Goal: Task Accomplishment & Management: Use online tool/utility

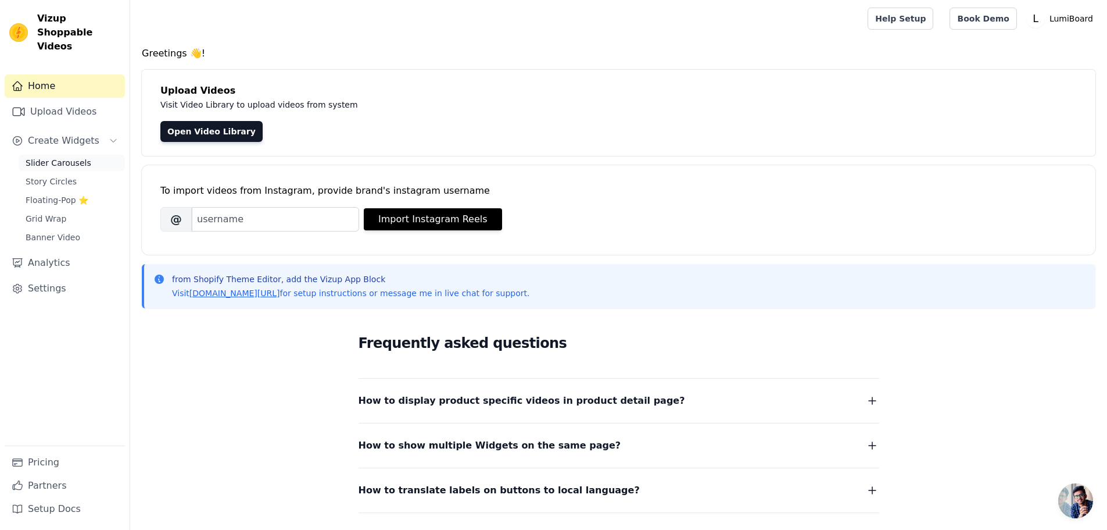
click at [37, 157] on span "Slider Carousels" at bounding box center [59, 163] width 66 height 12
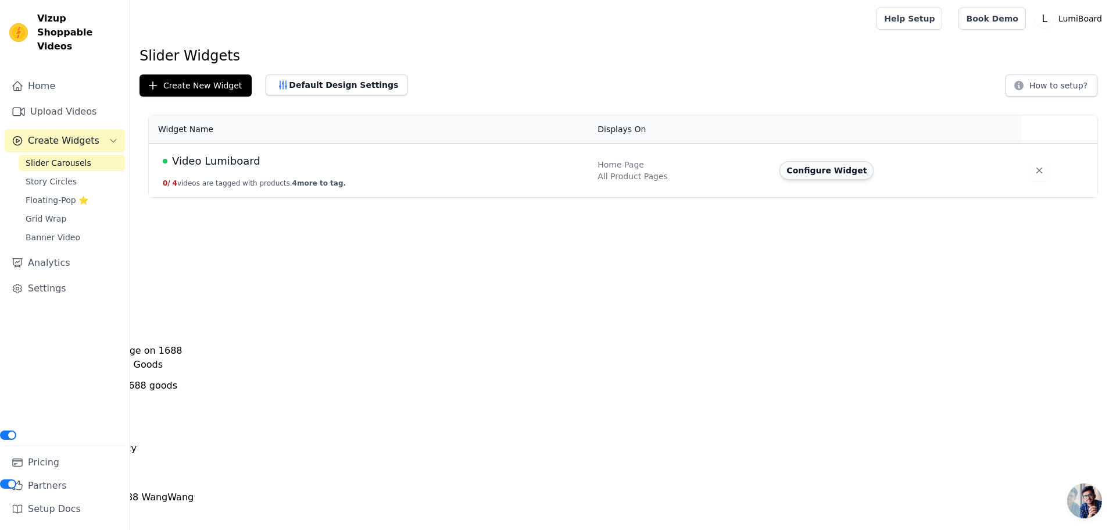
click at [819, 170] on button "Configure Widget" at bounding box center [827, 170] width 94 height 19
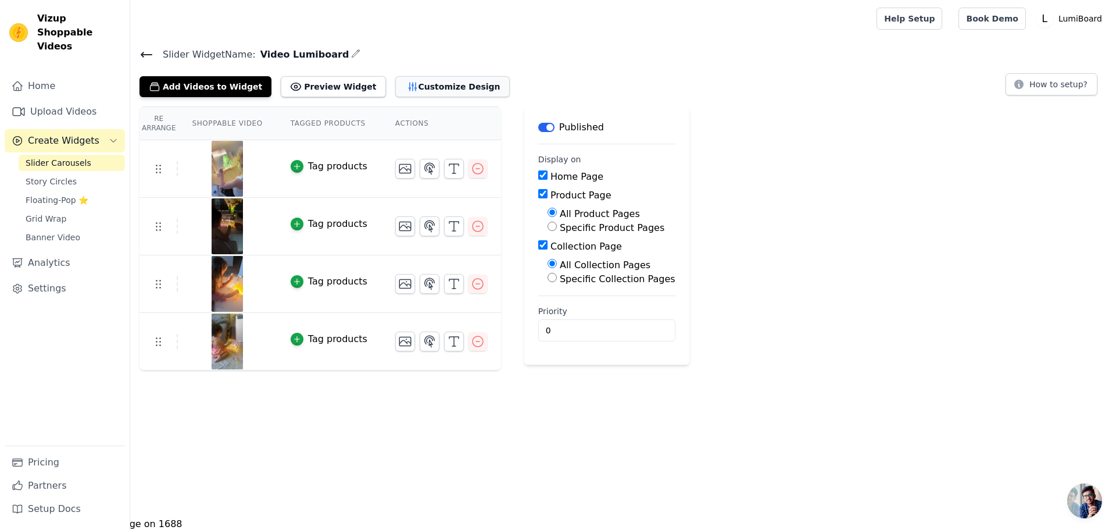
click at [412, 91] on button "Customize Design" at bounding box center [452, 86] width 115 height 21
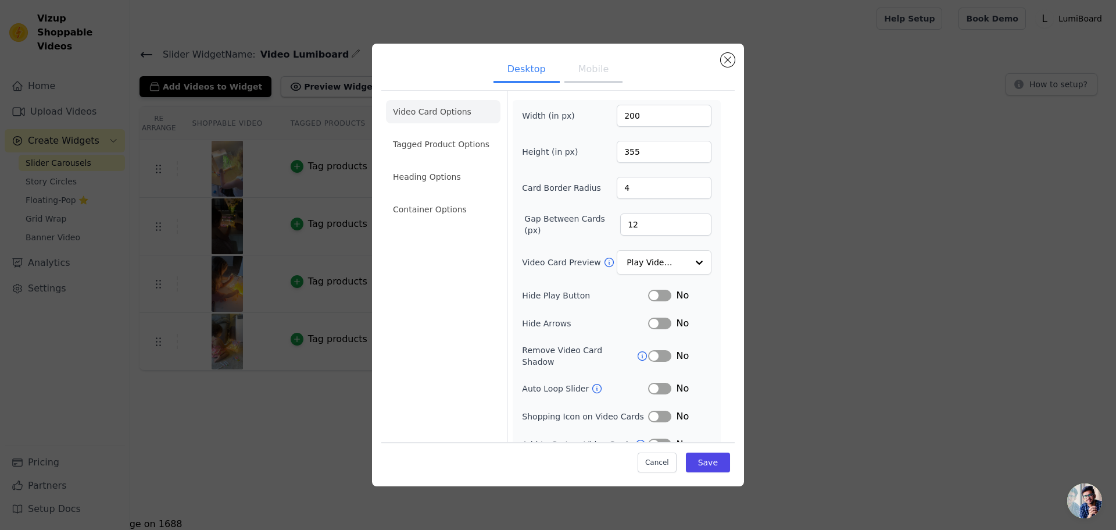
click at [579, 76] on button "Mobile" at bounding box center [593, 71] width 58 height 26
click at [646, 262] on input "Video Card Preview" at bounding box center [657, 262] width 60 height 23
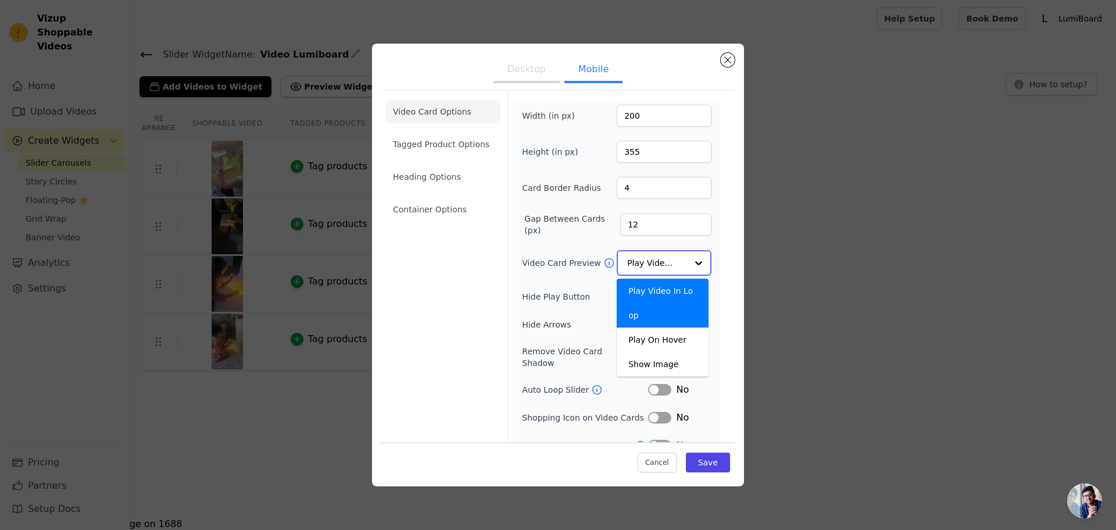
click at [646, 262] on input "Video Card Preview" at bounding box center [657, 262] width 60 height 23
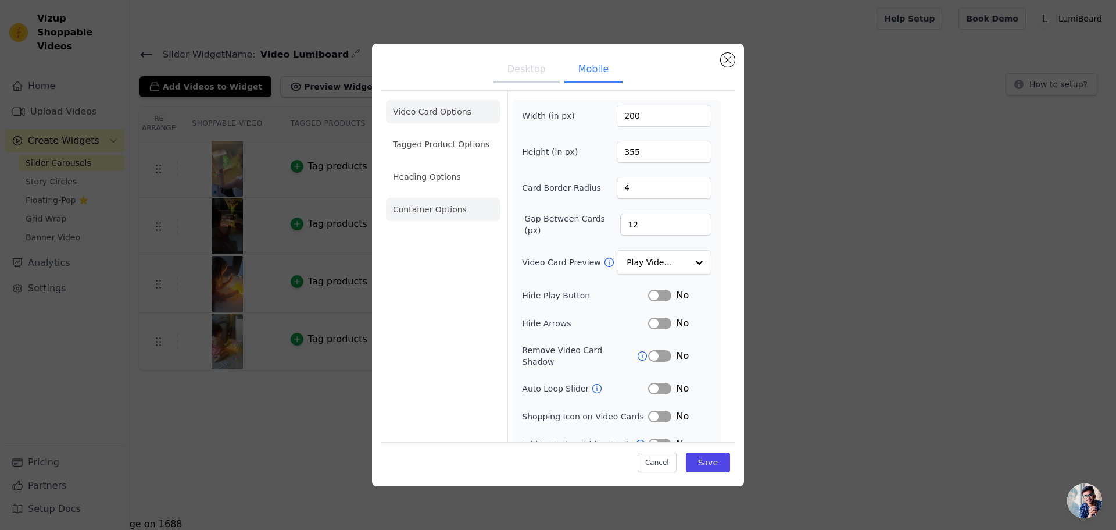
click at [423, 208] on li "Container Options" at bounding box center [443, 209] width 115 height 23
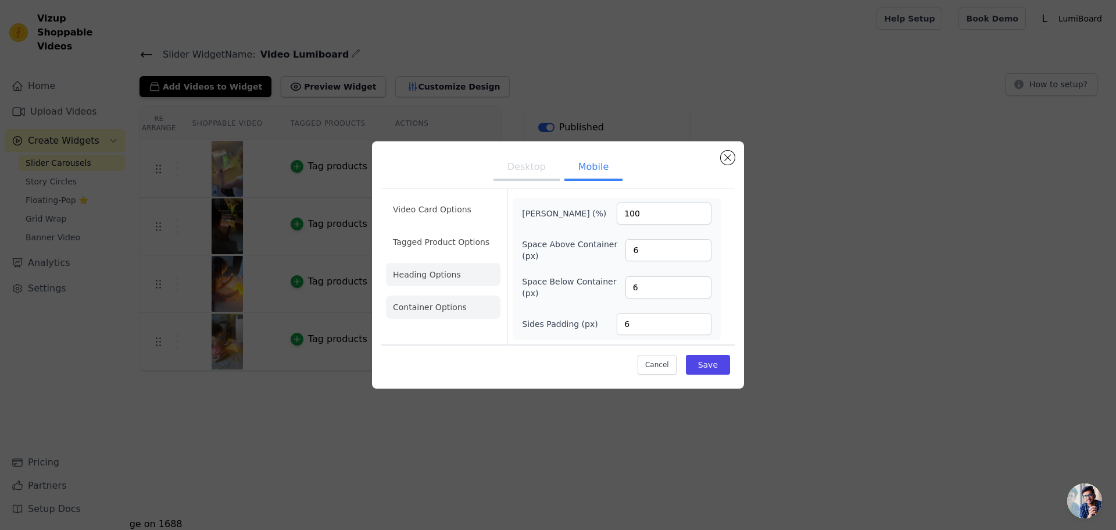
click at [426, 273] on li "Heading Options" at bounding box center [443, 274] width 115 height 23
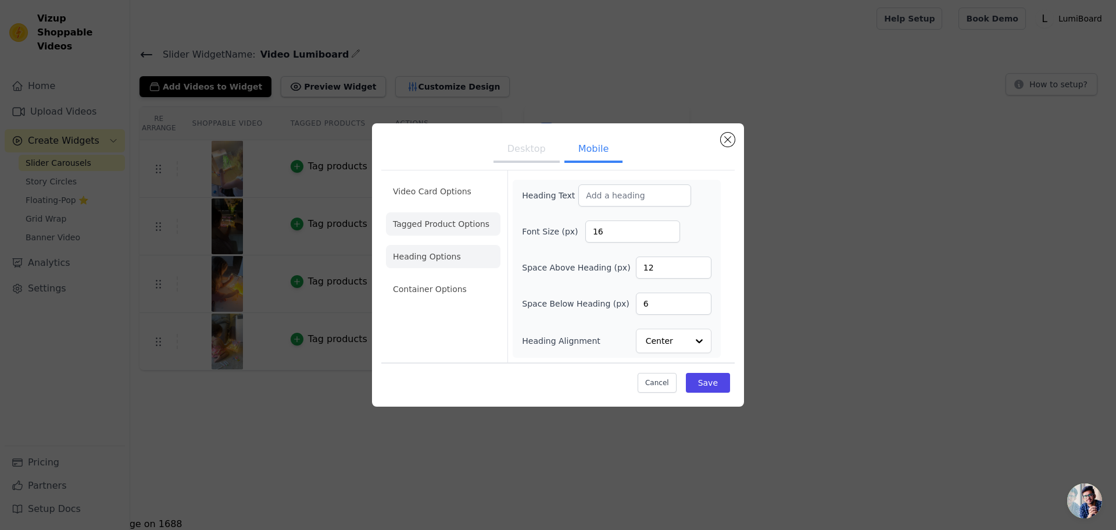
click at [433, 226] on li "Tagged Product Options" at bounding box center [443, 223] width 115 height 23
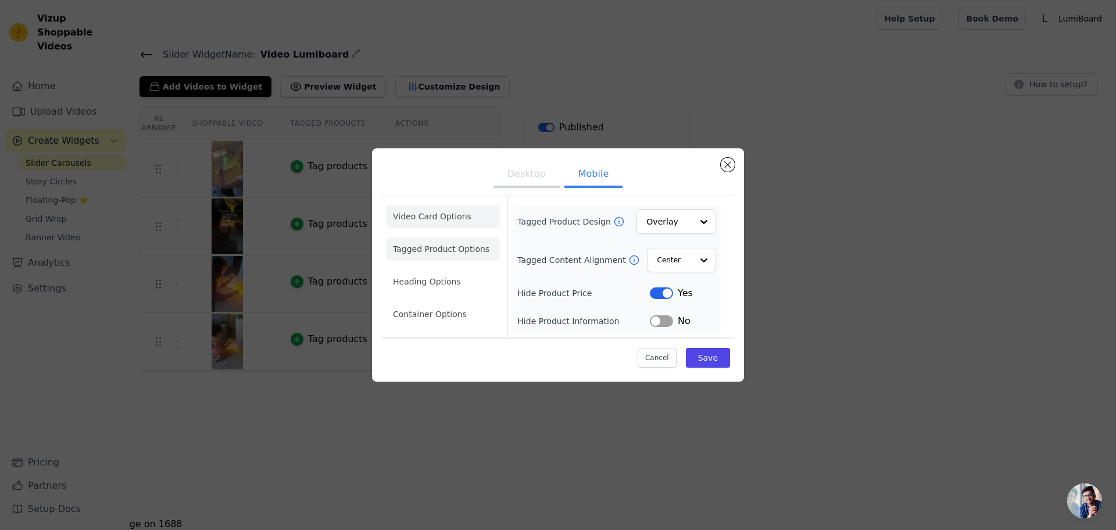
click at [425, 220] on li "Video Card Options" at bounding box center [443, 216] width 115 height 23
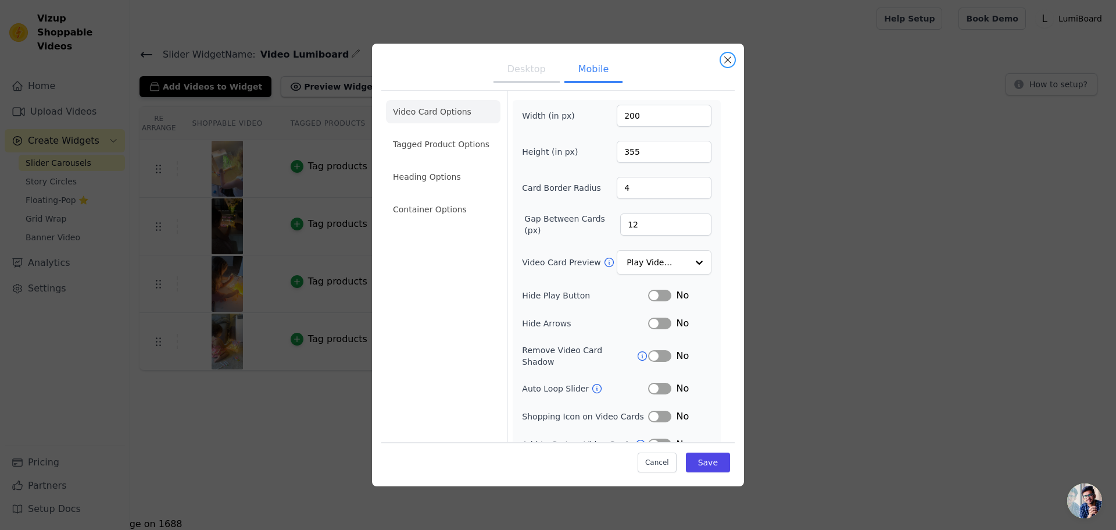
click at [731, 59] on button "Close modal" at bounding box center [728, 60] width 14 height 14
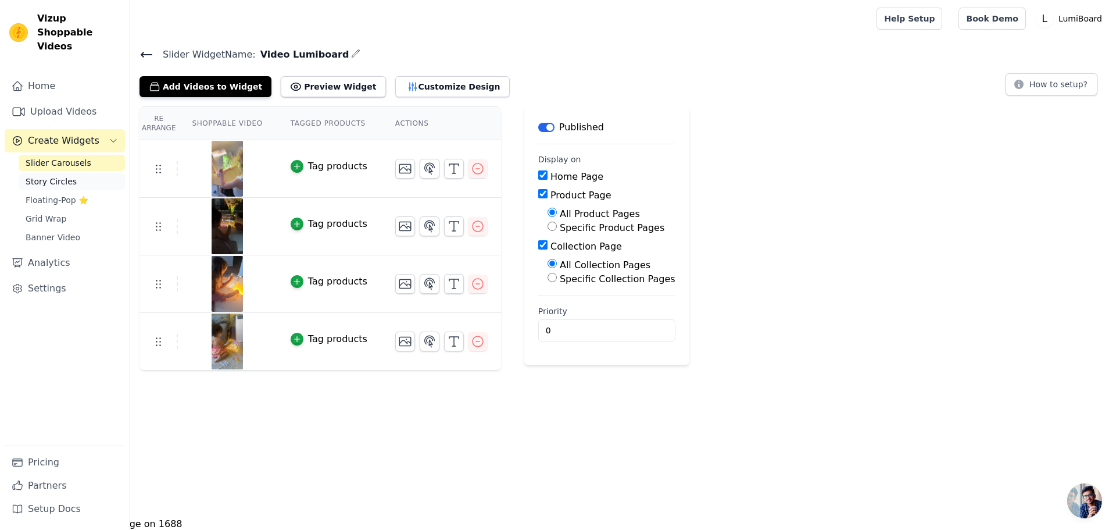
click at [56, 176] on span "Story Circles" at bounding box center [51, 182] width 51 height 12
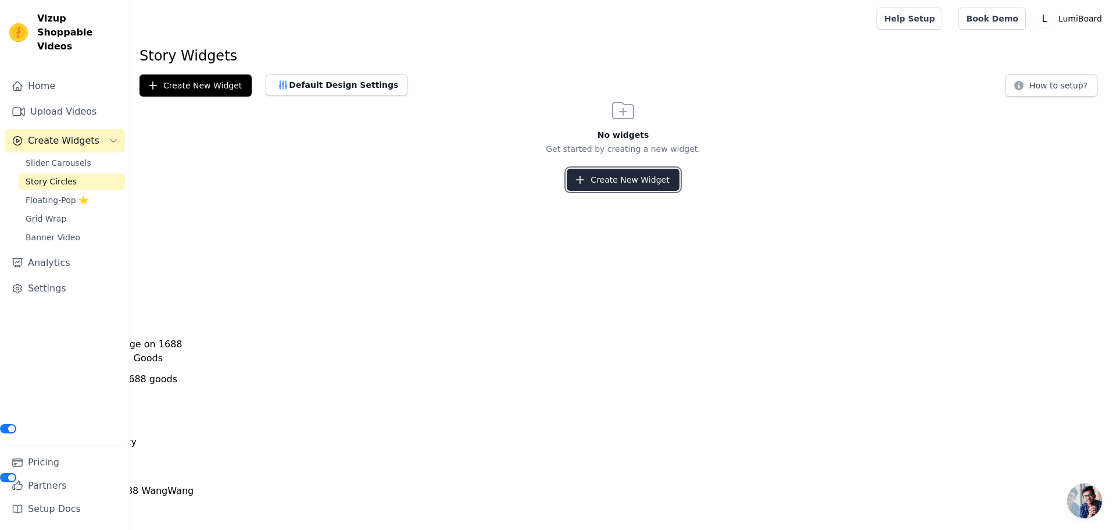
click at [620, 183] on button "Create New Widget" at bounding box center [623, 180] width 112 height 22
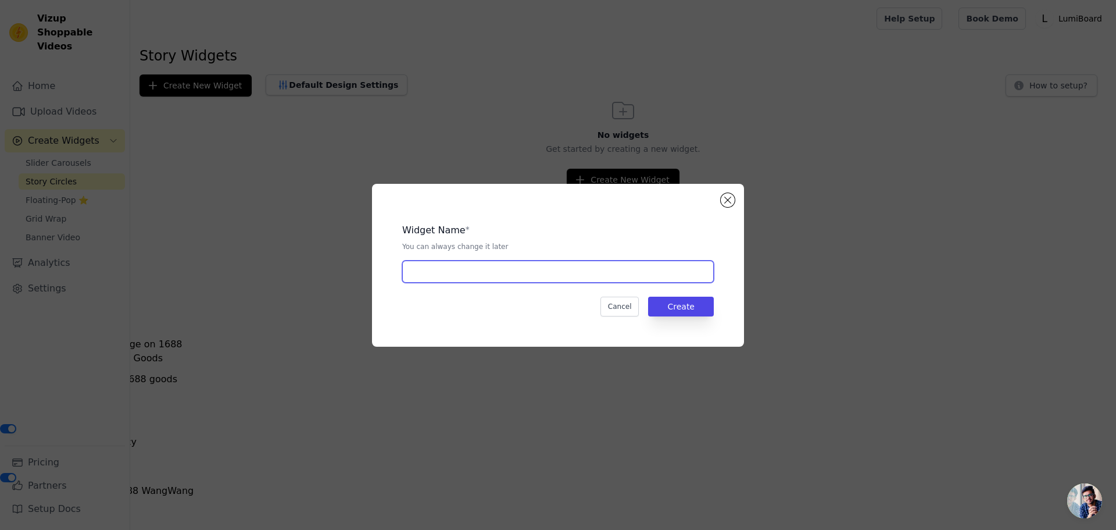
click at [524, 273] on input "text" at bounding box center [558, 271] width 312 height 22
click at [421, 268] on input "Video Lumiboard" at bounding box center [558, 271] width 312 height 22
type input "Story Lumiboard"
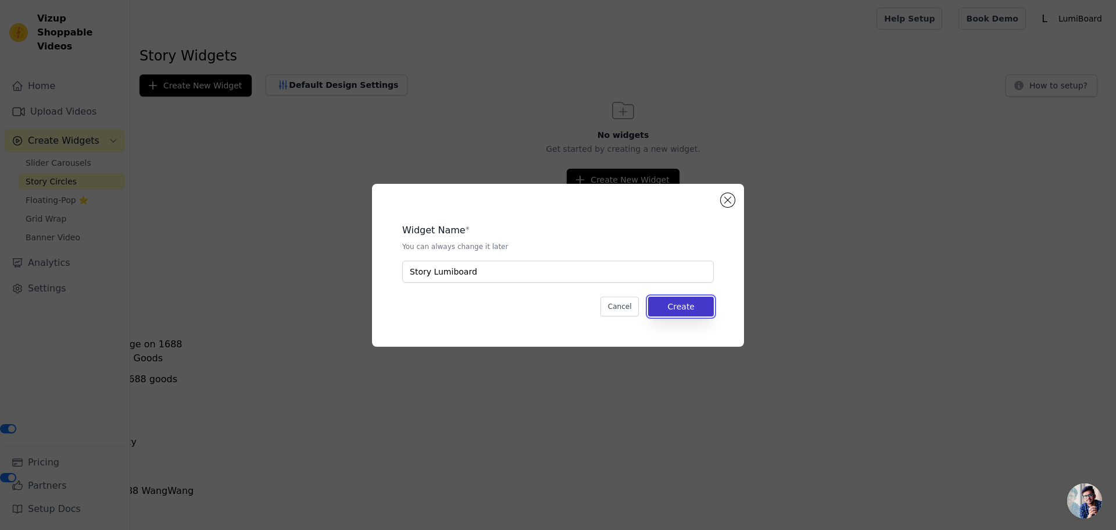
click at [666, 309] on button "Create" at bounding box center [681, 306] width 66 height 20
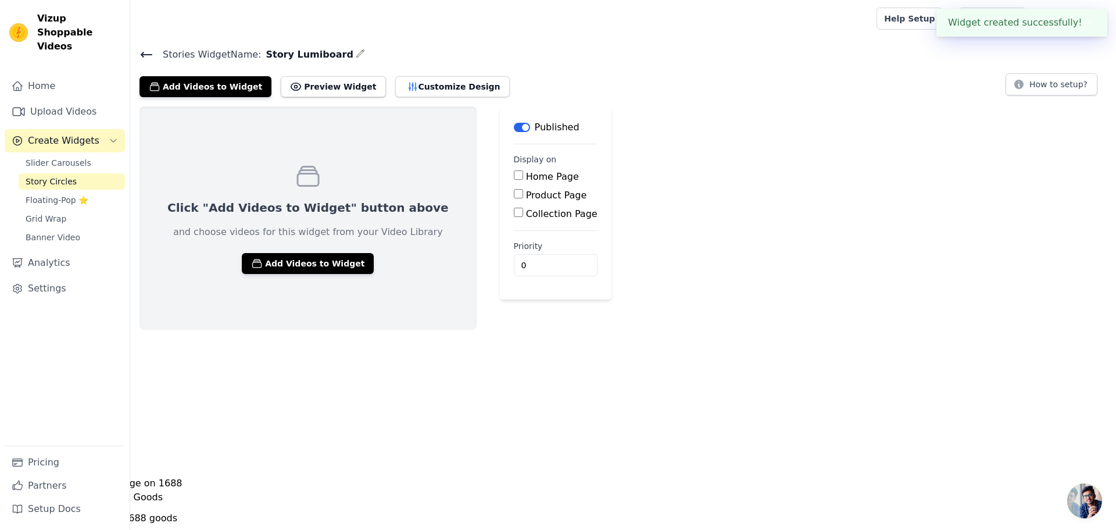
click at [514, 196] on input "Product Page" at bounding box center [518, 193] width 9 height 9
checkbox input "true"
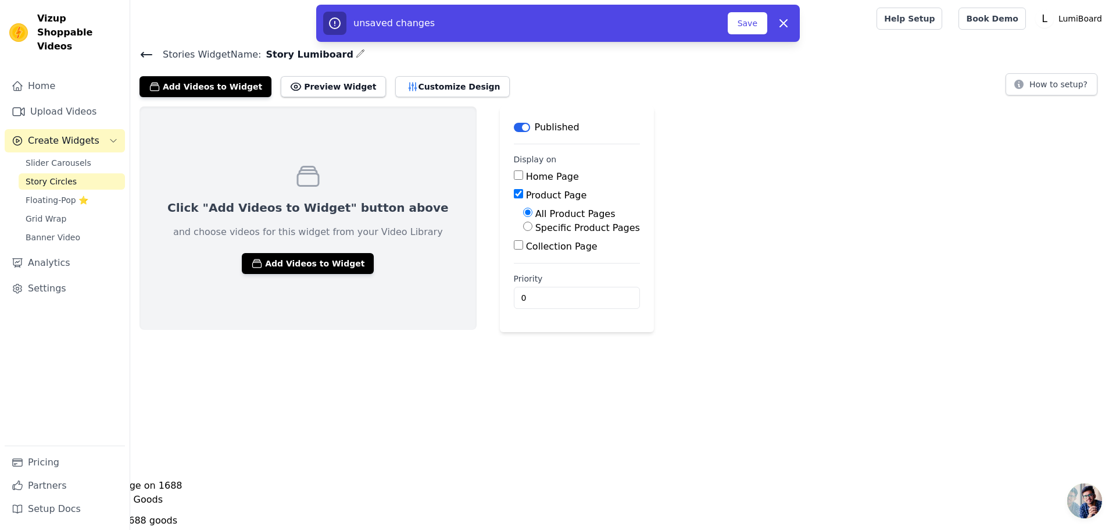
click at [514, 249] on input "Collection Page" at bounding box center [518, 244] width 9 height 9
checkbox input "true"
click at [514, 178] on input "Home Page" at bounding box center [518, 174] width 9 height 9
checkbox input "true"
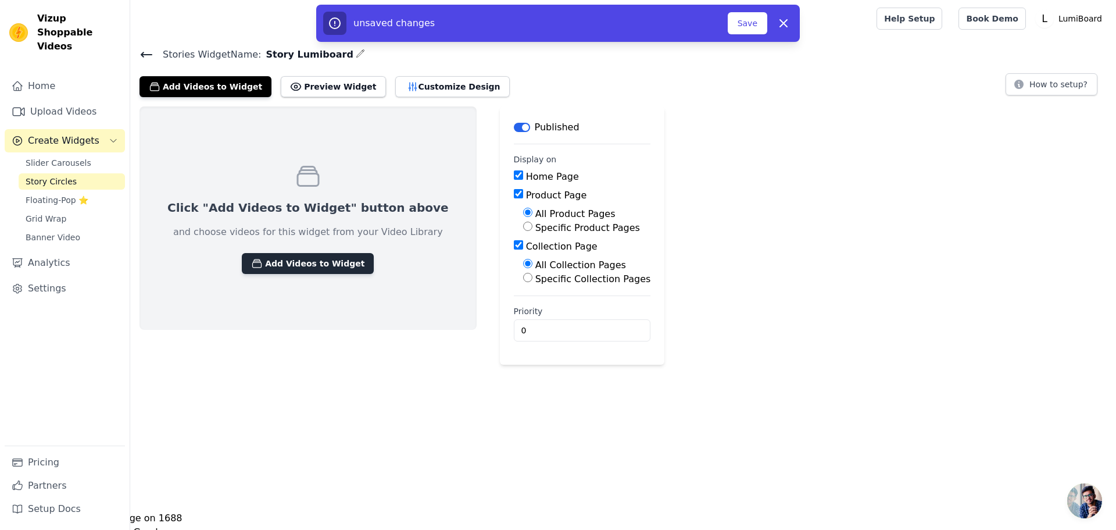
click at [301, 260] on button "Add Videos to Widget" at bounding box center [308, 263] width 132 height 21
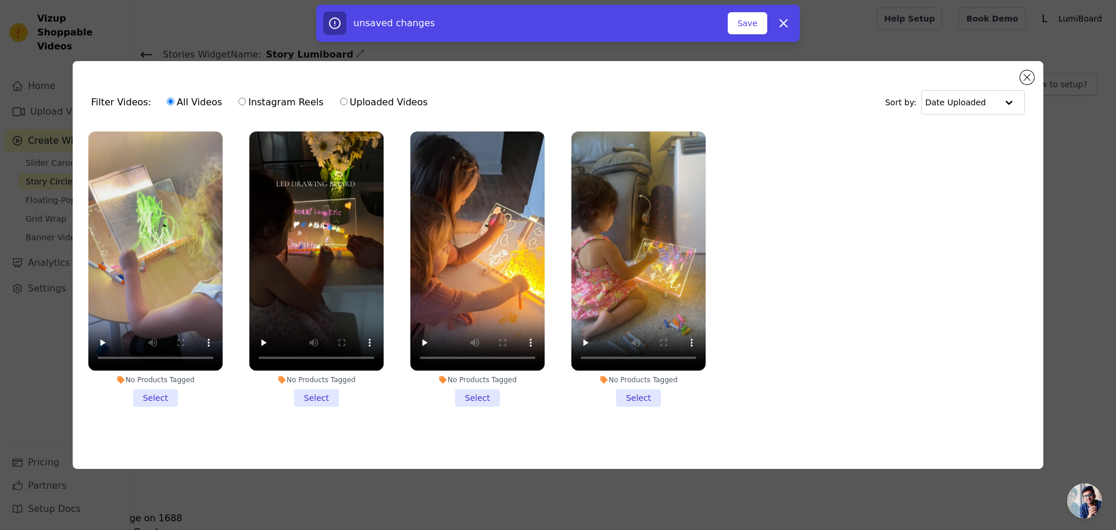
click at [154, 390] on li "No Products Tagged Select" at bounding box center [155, 268] width 134 height 275
click at [0, 0] on input "No Products Tagged Select" at bounding box center [0, 0] width 0 height 0
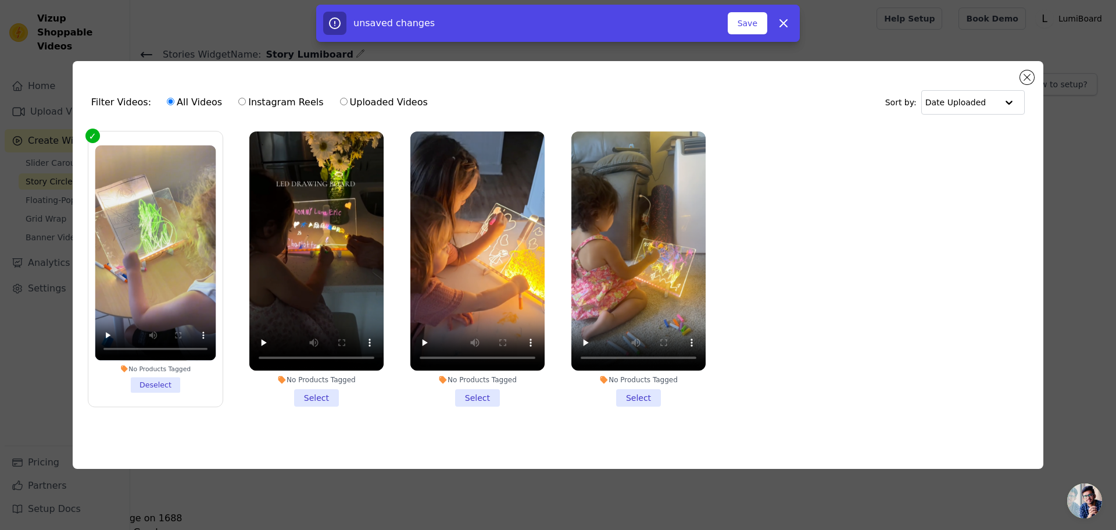
click at [332, 389] on li "No Products Tagged Select" at bounding box center [316, 268] width 134 height 275
click at [0, 0] on input "No Products Tagged Select" at bounding box center [0, 0] width 0 height 0
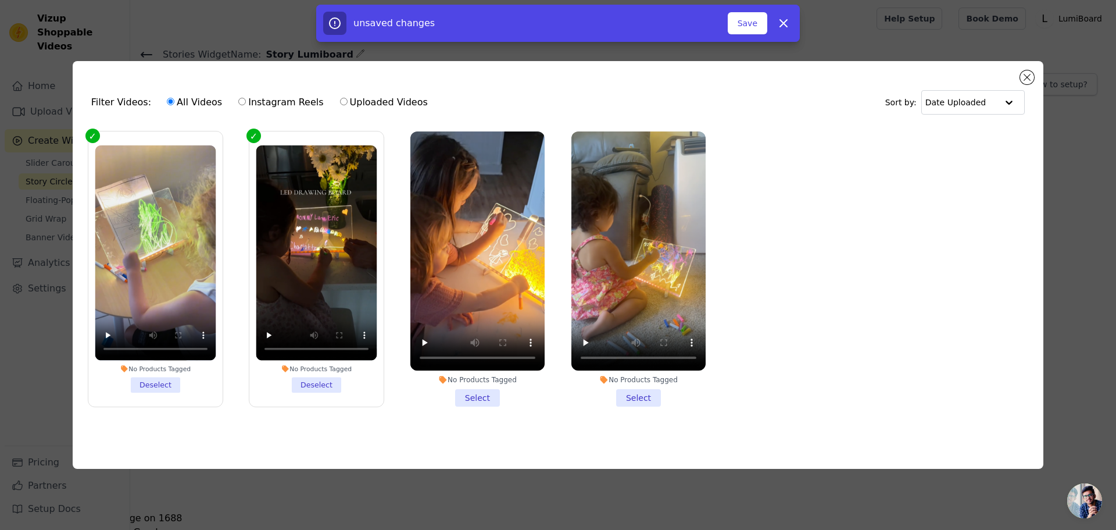
click at [459, 389] on li "No Products Tagged Select" at bounding box center [477, 268] width 134 height 275
click at [0, 0] on input "No Products Tagged Select" at bounding box center [0, 0] width 0 height 0
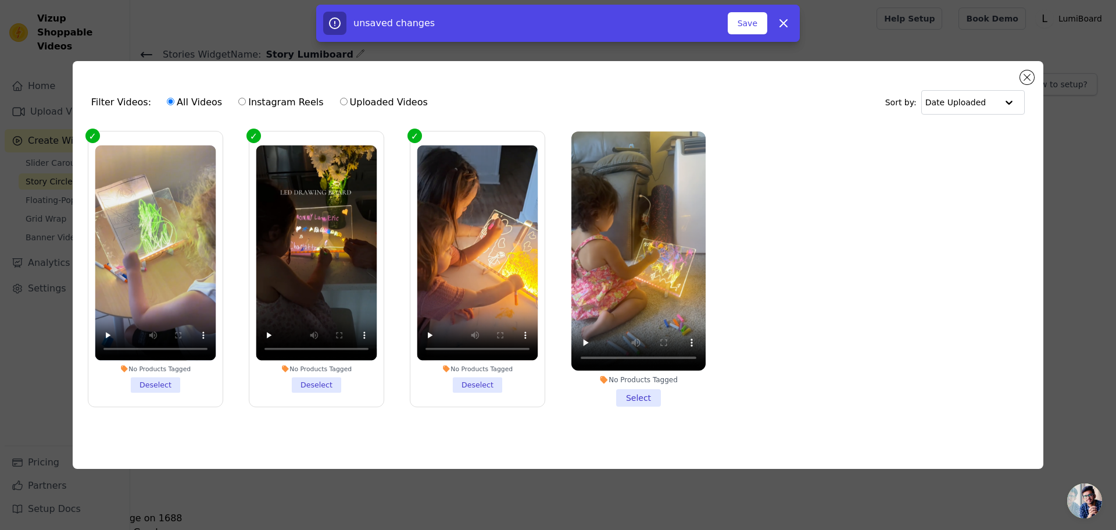
click at [623, 396] on li "No Products Tagged Select" at bounding box center [638, 268] width 134 height 275
click at [0, 0] on input "No Products Tagged Select" at bounding box center [0, 0] width 0 height 0
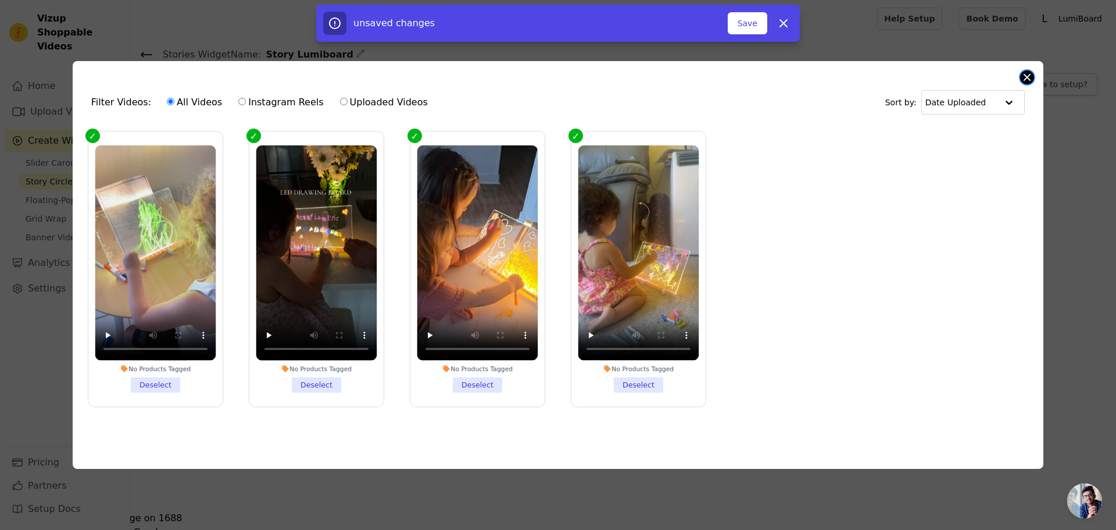
click at [1030, 75] on button "Close modal" at bounding box center [1027, 77] width 14 height 14
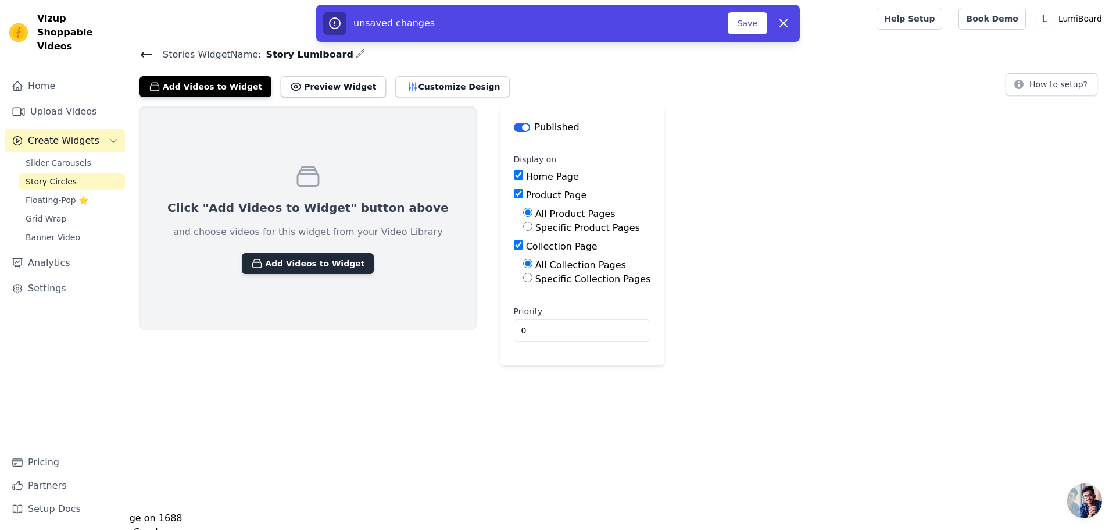
click at [300, 269] on button "Add Videos to Widget" at bounding box center [308, 263] width 132 height 21
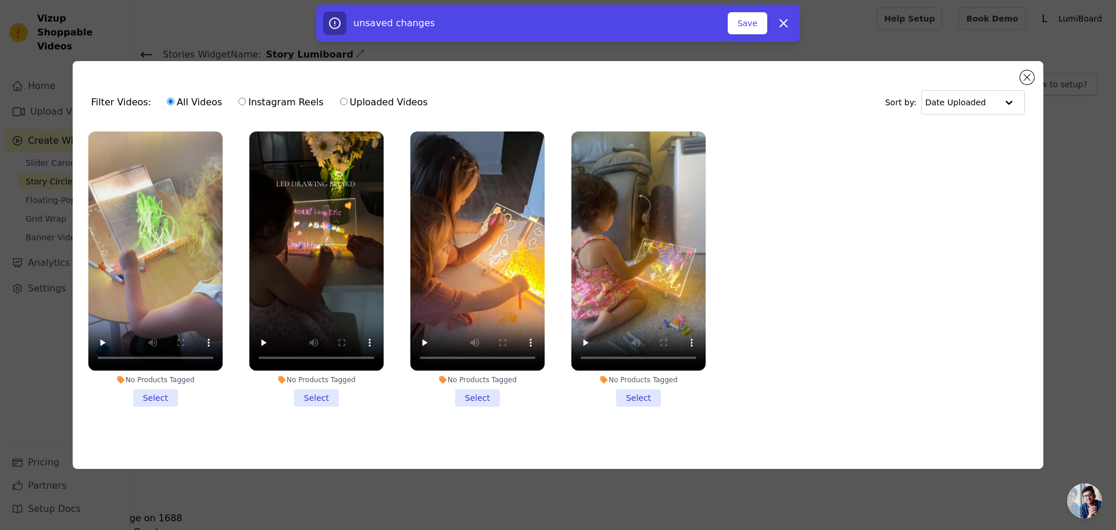
click at [165, 394] on li "No Products Tagged Select" at bounding box center [155, 268] width 134 height 275
click at [0, 0] on input "No Products Tagged Select" at bounding box center [0, 0] width 0 height 0
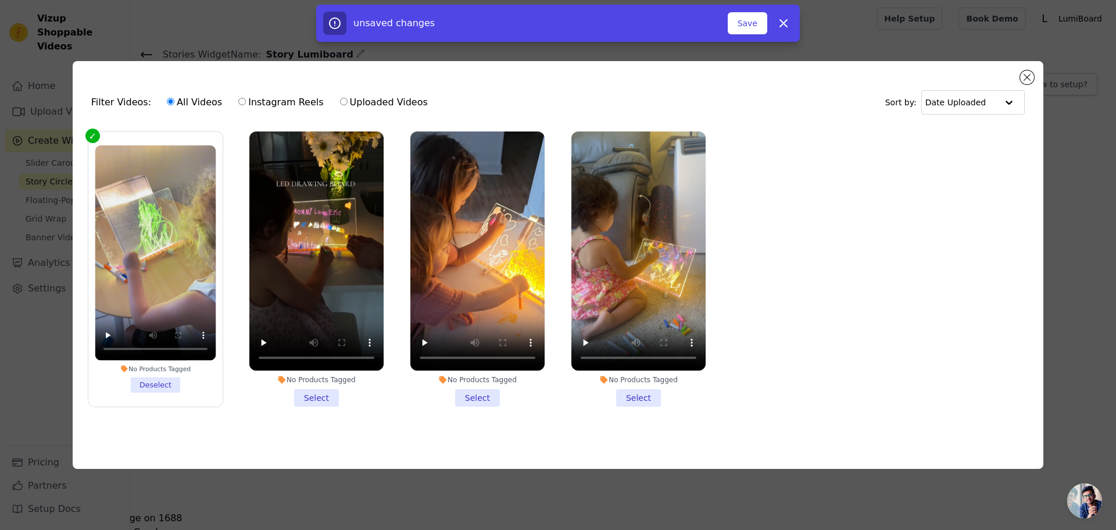
click at [336, 394] on li "No Products Tagged Select" at bounding box center [316, 268] width 134 height 275
click at [0, 0] on input "No Products Tagged Select" at bounding box center [0, 0] width 0 height 0
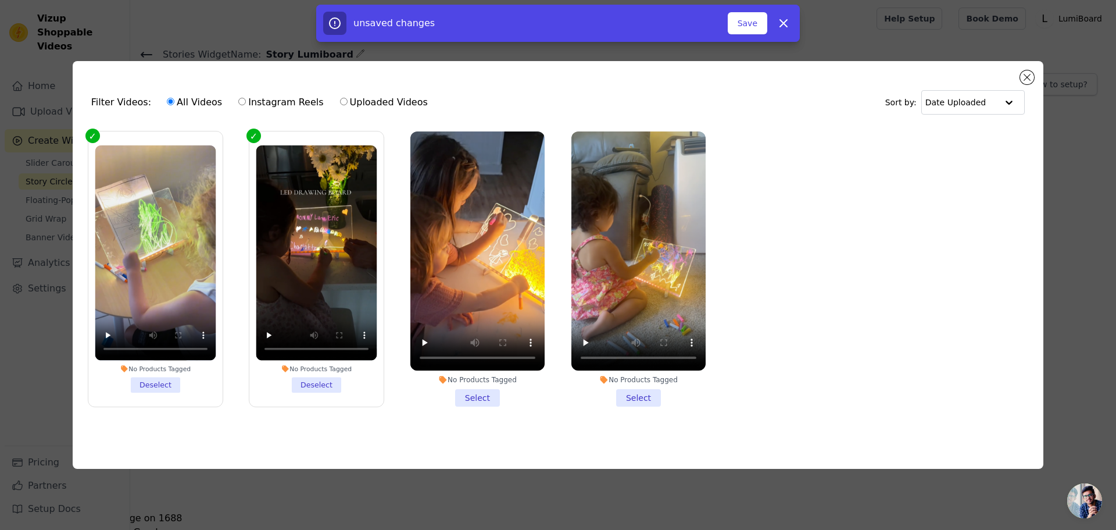
click at [473, 399] on li "No Products Tagged Select" at bounding box center [477, 268] width 134 height 275
click at [0, 0] on input "No Products Tagged Select" at bounding box center [0, 0] width 0 height 0
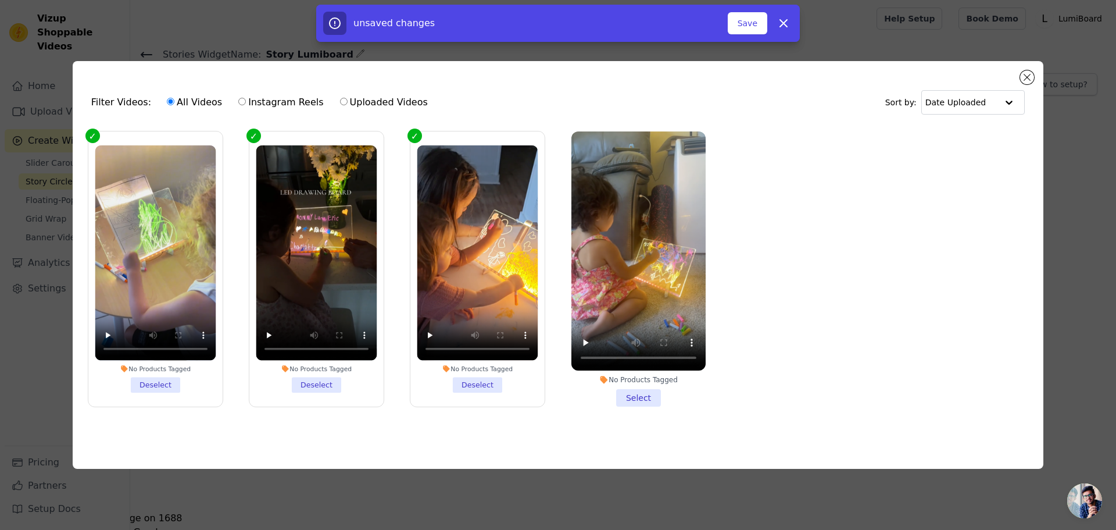
click at [638, 395] on li "No Products Tagged Select" at bounding box center [638, 268] width 134 height 275
click at [0, 0] on input "No Products Tagged Select" at bounding box center [0, 0] width 0 height 0
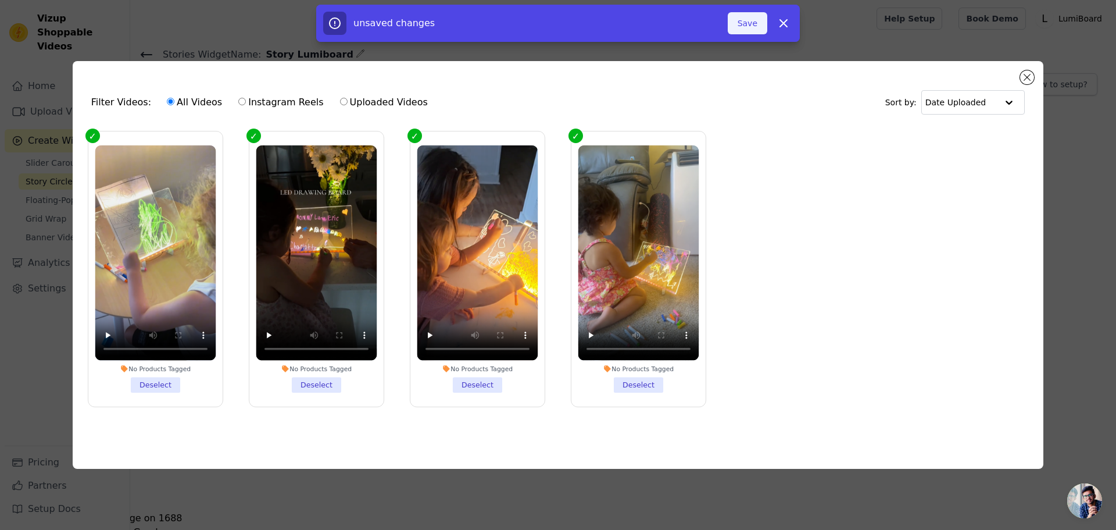
click at [745, 24] on button "Save" at bounding box center [748, 23] width 40 height 22
click at [748, 26] on button "Save" at bounding box center [748, 23] width 40 height 22
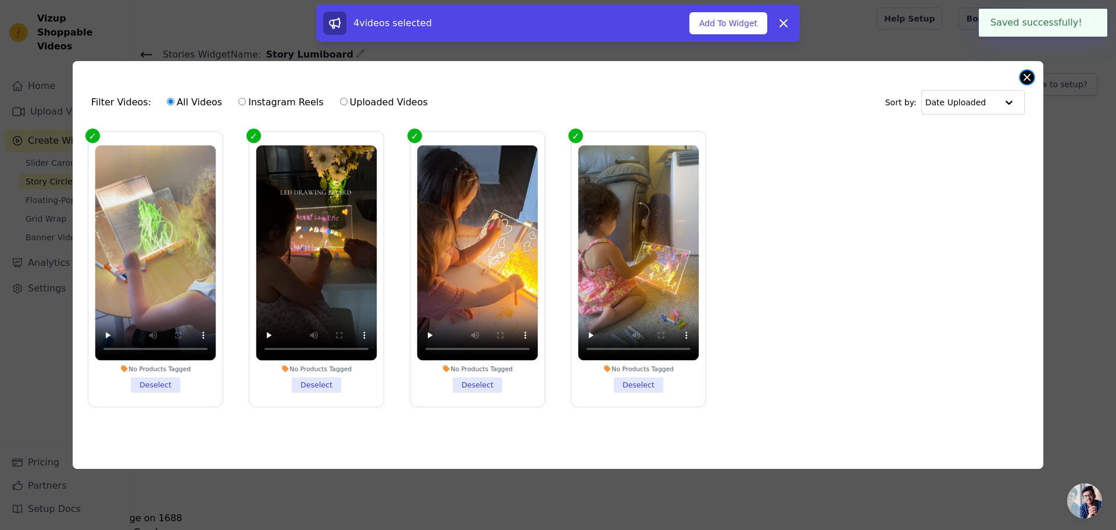
click at [1028, 76] on button "Close modal" at bounding box center [1027, 77] width 14 height 14
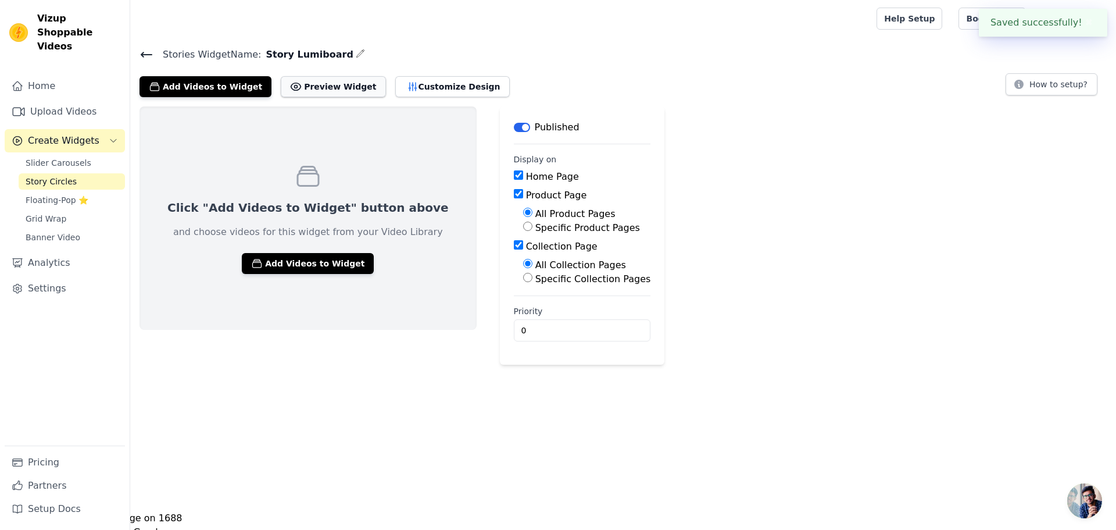
click at [317, 88] on button "Preview Widget" at bounding box center [333, 86] width 105 height 21
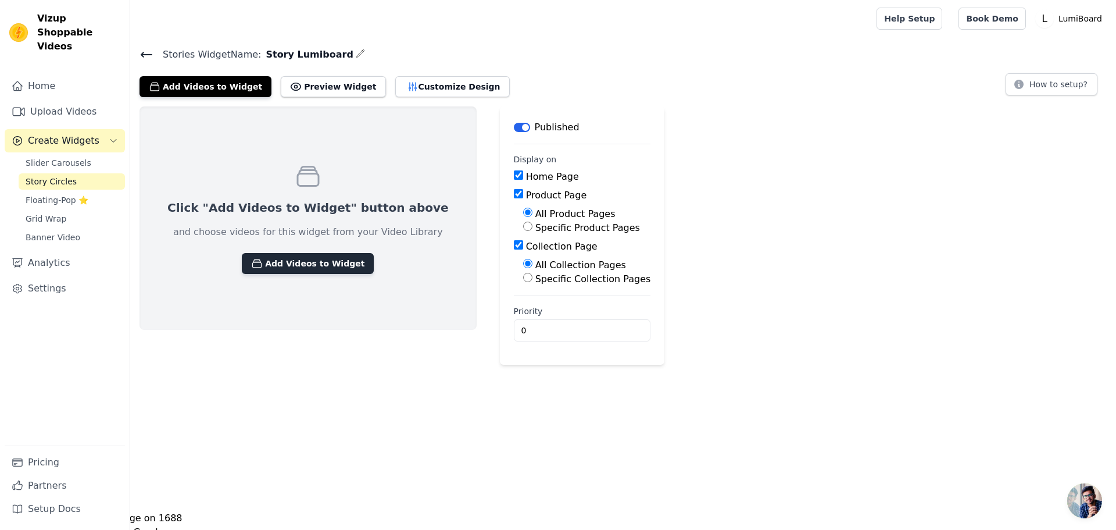
click at [284, 263] on button "Add Videos to Widget" at bounding box center [308, 263] width 132 height 21
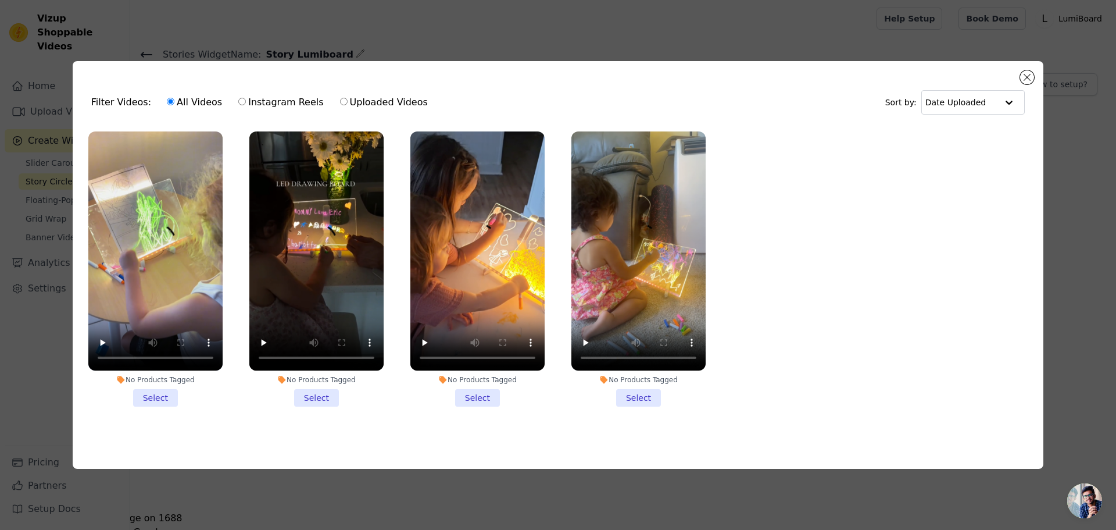
click at [152, 397] on li "No Products Tagged Select" at bounding box center [155, 268] width 134 height 275
click at [0, 0] on input "No Products Tagged Select" at bounding box center [0, 0] width 0 height 0
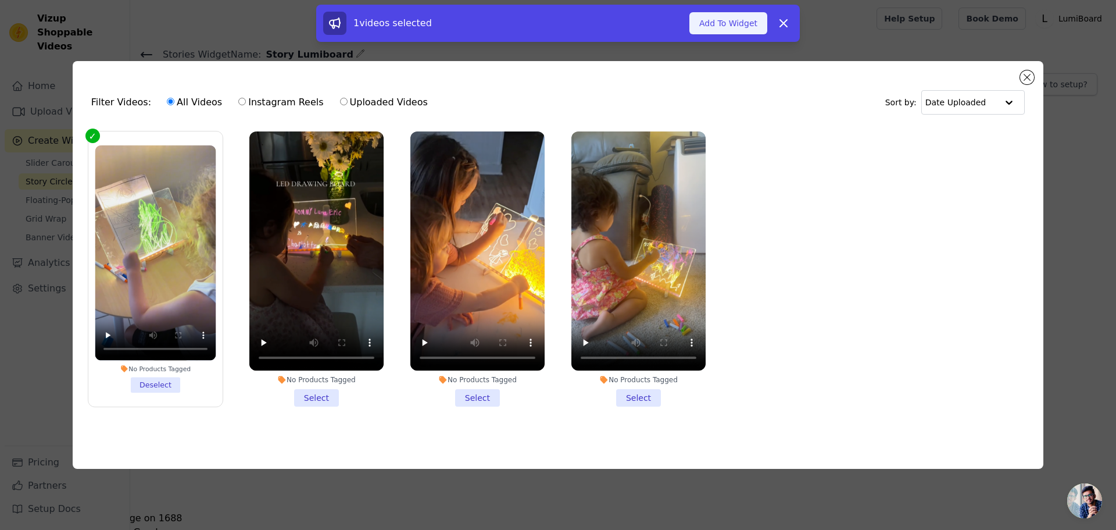
click at [705, 24] on button "Add To Widget" at bounding box center [728, 23] width 78 height 22
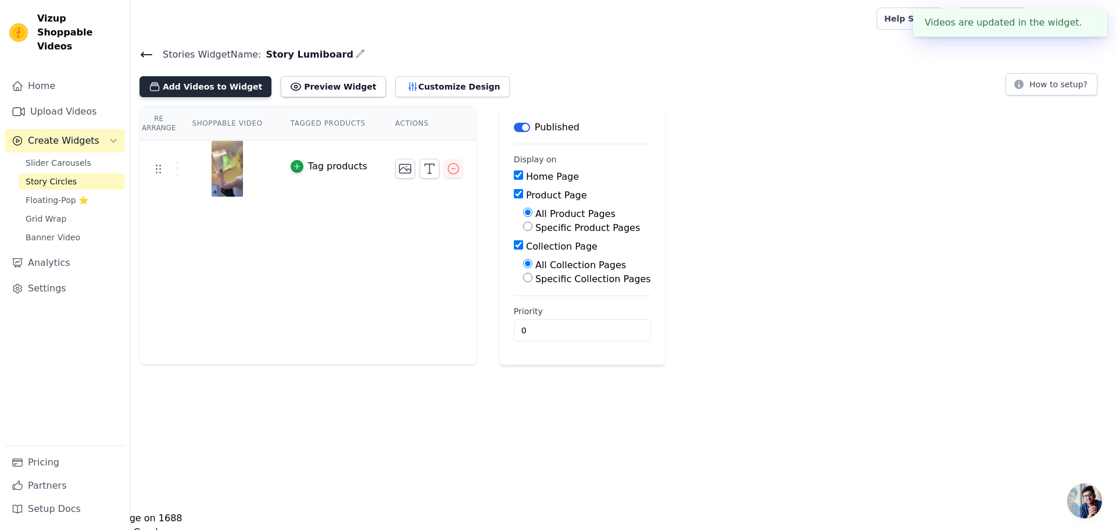
click at [162, 85] on button "Add Videos to Widget" at bounding box center [206, 86] width 132 height 21
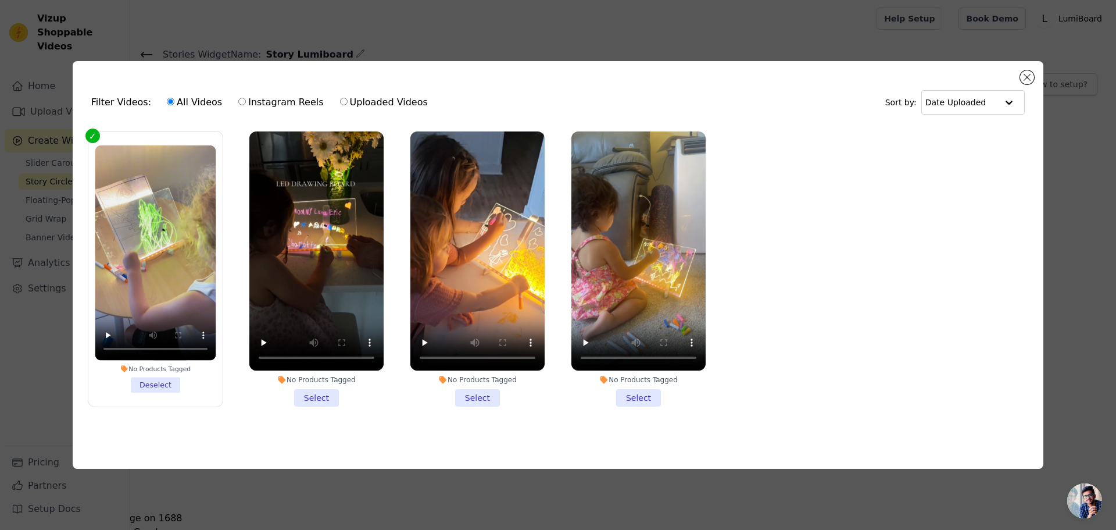
click at [317, 396] on li "No Products Tagged Select" at bounding box center [316, 268] width 134 height 275
click at [0, 0] on input "No Products Tagged Select" at bounding box center [0, 0] width 0 height 0
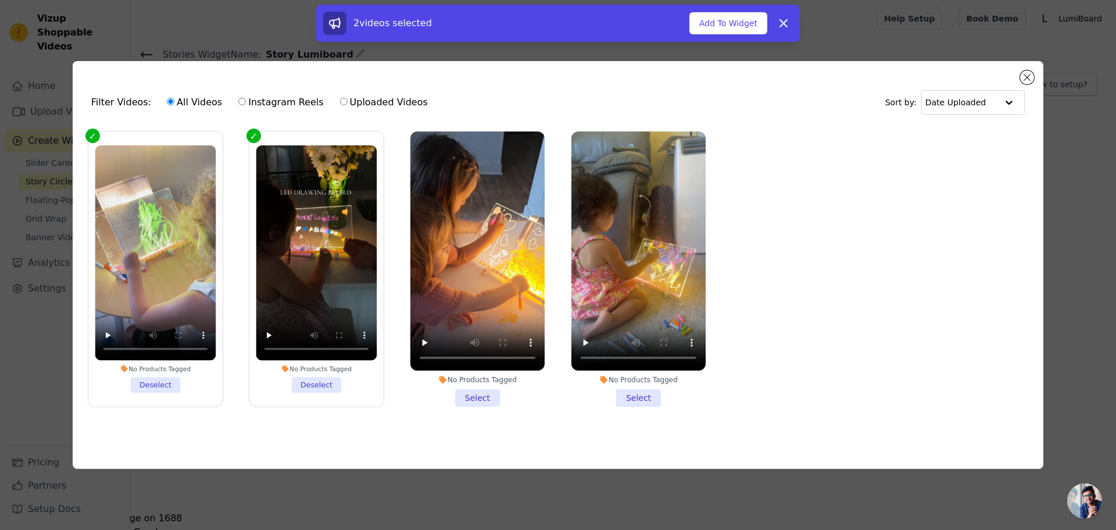
click at [488, 392] on li "No Products Tagged Select" at bounding box center [477, 268] width 134 height 275
click at [0, 0] on input "No Products Tagged Select" at bounding box center [0, 0] width 0 height 0
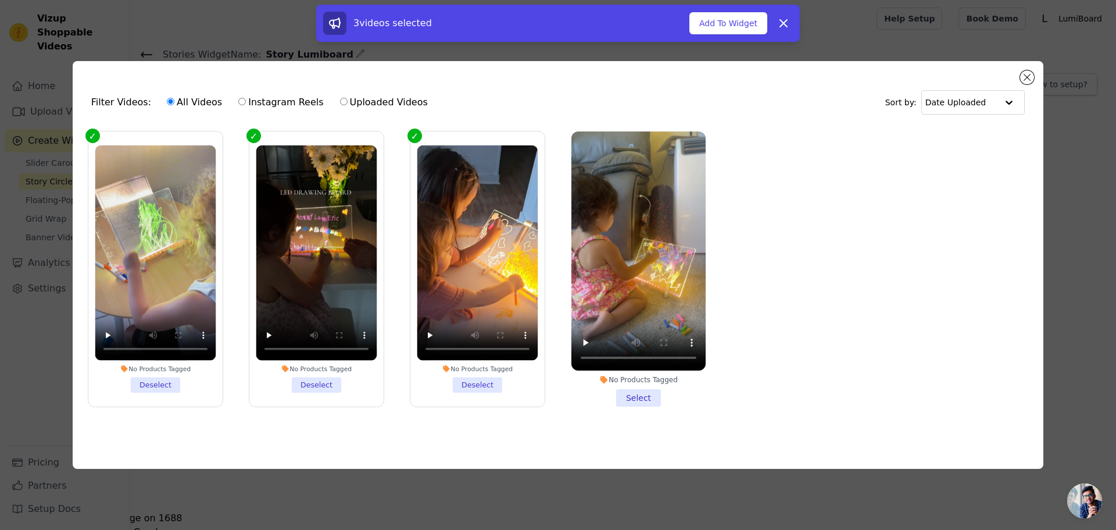
click at [653, 395] on li "No Products Tagged Select" at bounding box center [638, 268] width 134 height 275
click at [0, 0] on input "No Products Tagged Select" at bounding box center [0, 0] width 0 height 0
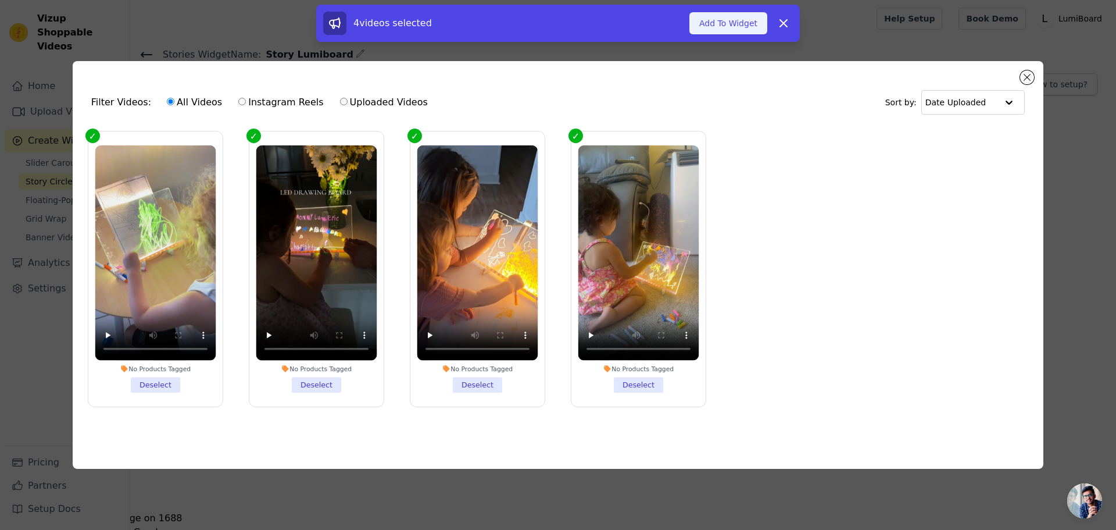
click at [729, 26] on button "Add To Widget" at bounding box center [728, 23] width 78 height 22
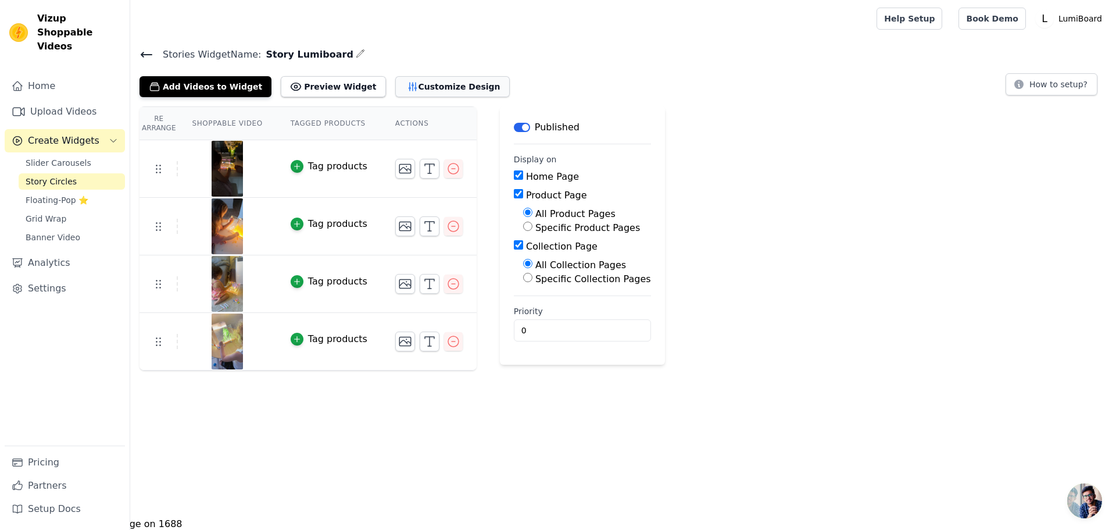
click at [395, 88] on button "Customize Design" at bounding box center [452, 86] width 115 height 21
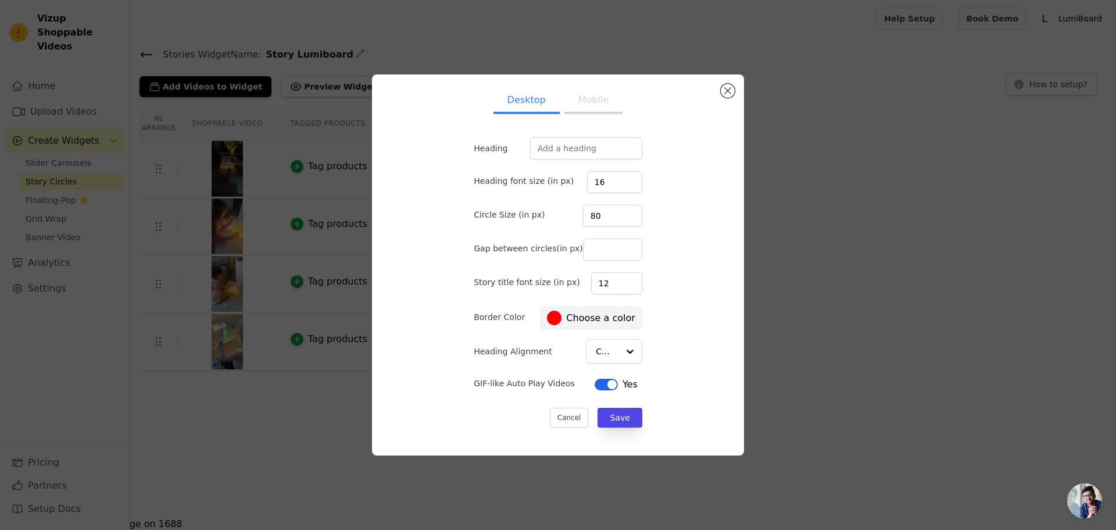
click at [598, 96] on button "Mobile" at bounding box center [593, 101] width 58 height 26
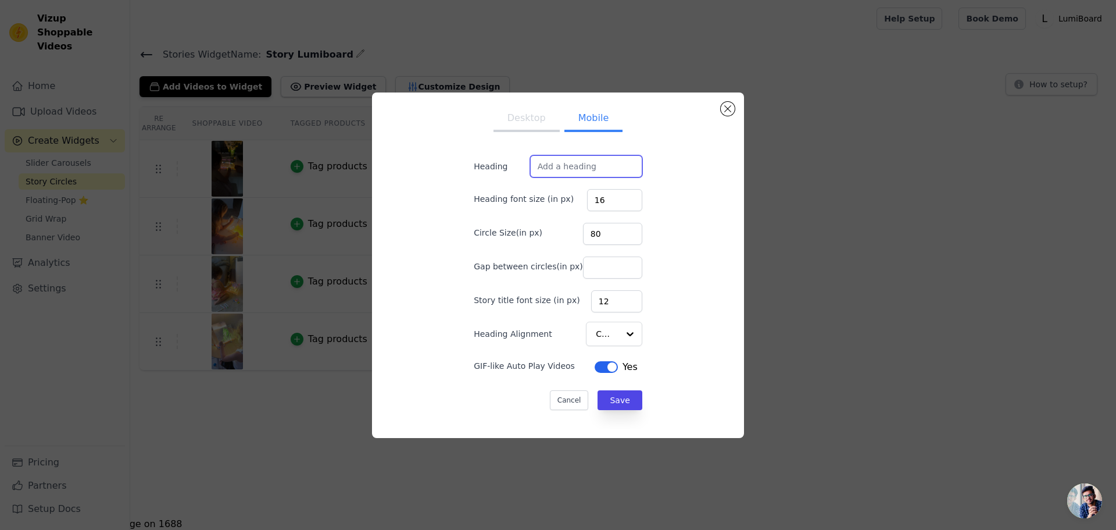
click at [595, 165] on input "Heading" at bounding box center [586, 166] width 112 height 22
click at [596, 334] on input "Heading Alignment" at bounding box center [607, 333] width 22 height 23
click at [541, 156] on input "Heading" at bounding box center [586, 166] width 112 height 22
click at [619, 237] on input "80" at bounding box center [612, 234] width 59 height 22
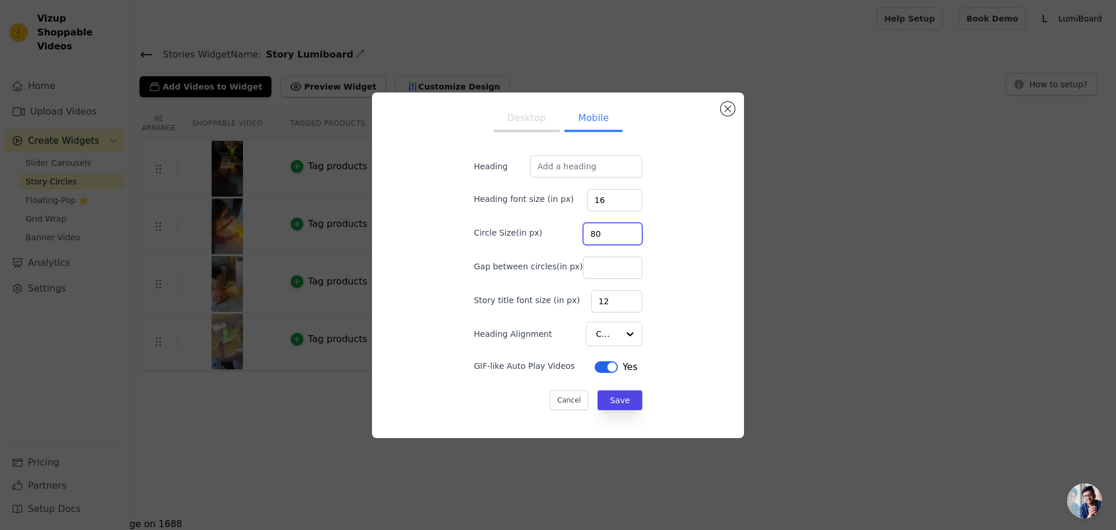
click at [619, 237] on input "80" at bounding box center [612, 234] width 59 height 22
click at [619, 224] on input "80" at bounding box center [612, 234] width 59 height 22
type input "100"
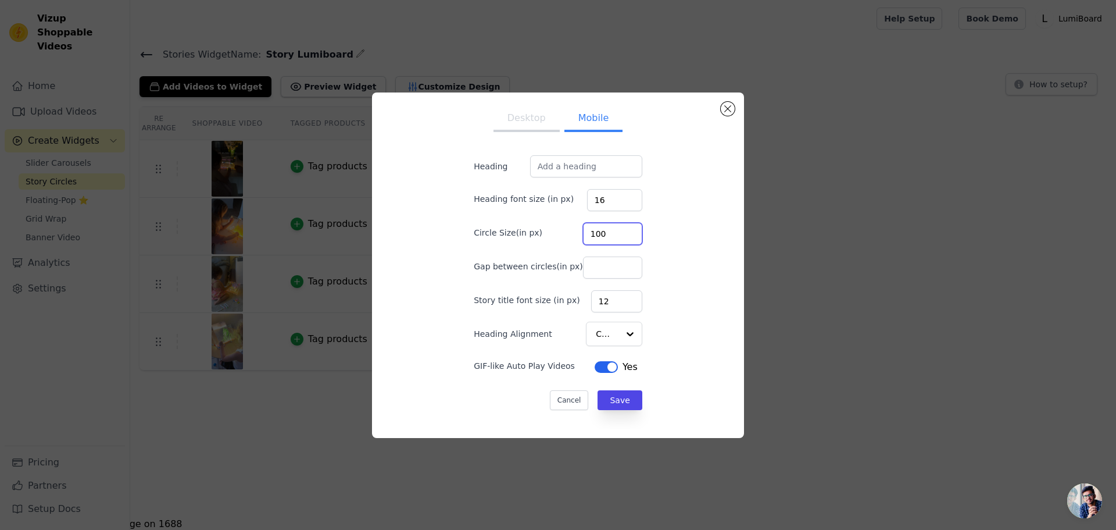
click at [620, 228] on input "100" at bounding box center [612, 234] width 59 height 22
click at [598, 394] on button "Save" at bounding box center [620, 400] width 44 height 20
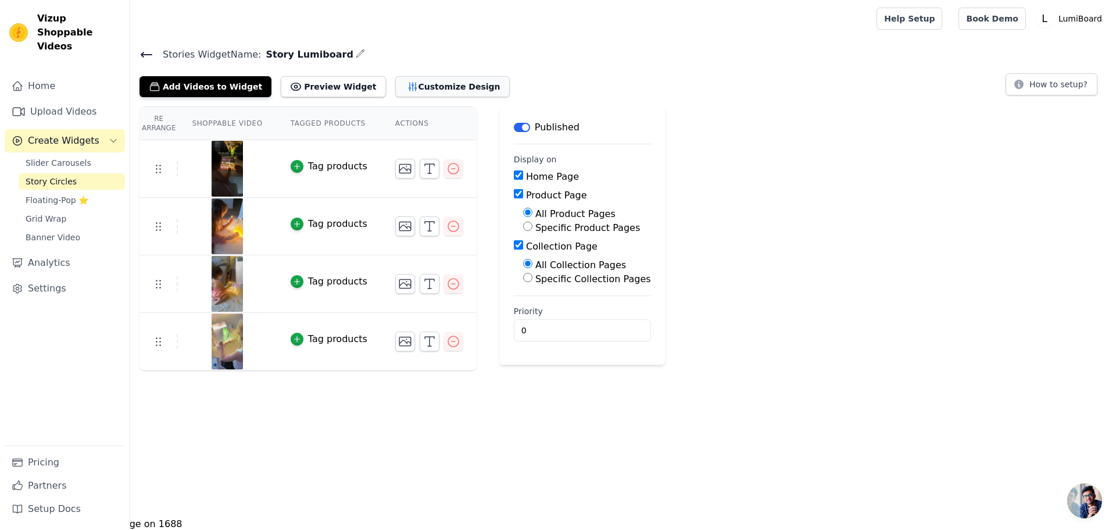
click at [409, 88] on button "Customize Design" at bounding box center [452, 86] width 115 height 21
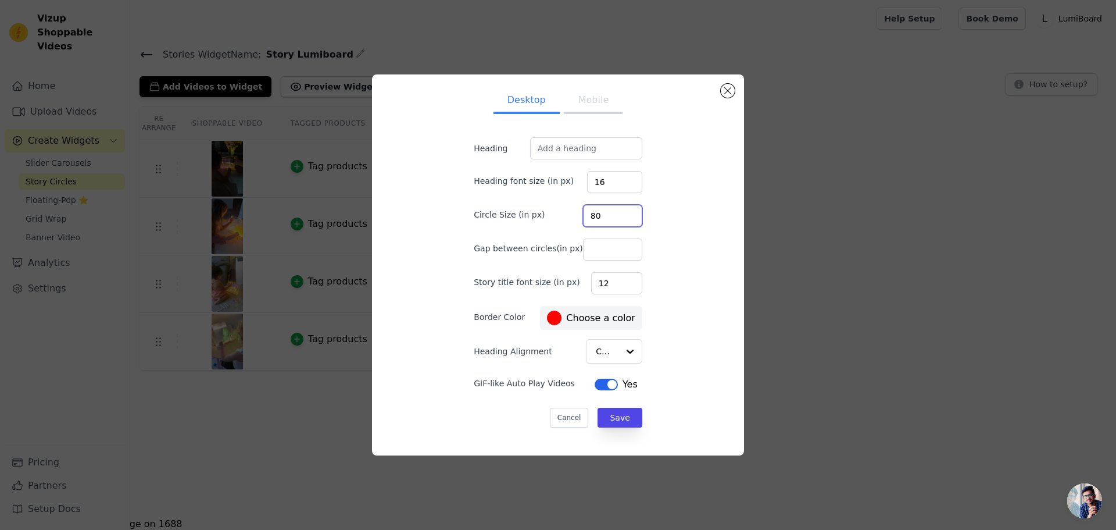
click at [619, 219] on input "80" at bounding box center [612, 216] width 59 height 22
click at [617, 212] on input "100" at bounding box center [612, 216] width 59 height 22
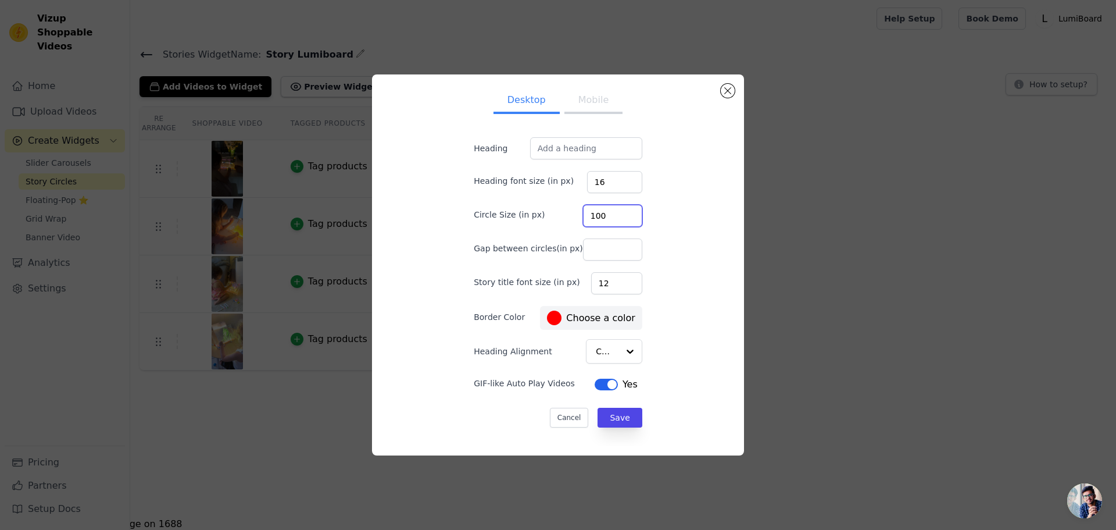
click at [617, 219] on input "100" at bounding box center [612, 216] width 59 height 22
click at [608, 216] on input "100" at bounding box center [612, 216] width 59 height 22
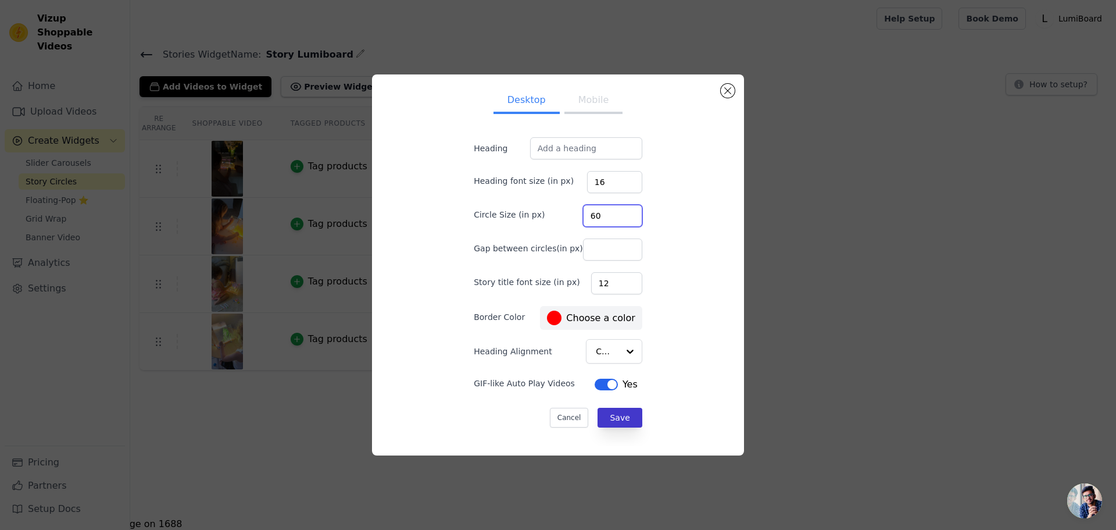
type input "60"
click at [610, 410] on button "Save" at bounding box center [620, 418] width 44 height 20
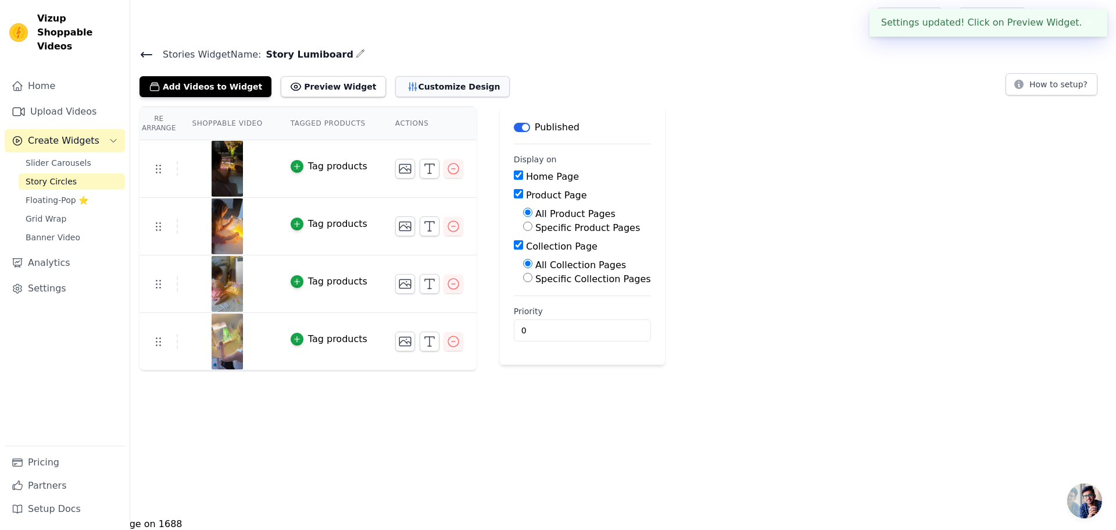
click at [408, 88] on button "Customize Design" at bounding box center [452, 86] width 115 height 21
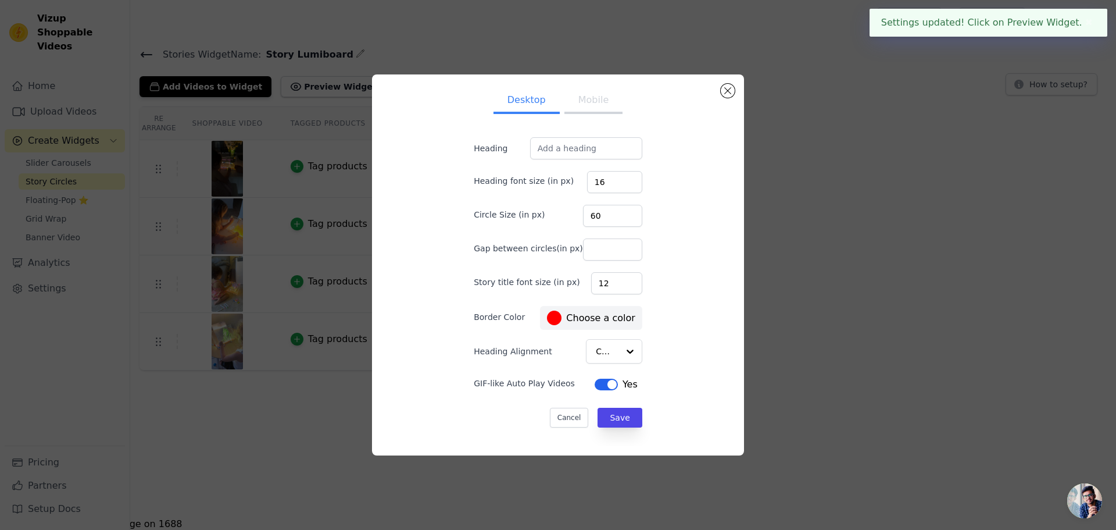
click at [595, 103] on button "Mobile" at bounding box center [593, 101] width 58 height 26
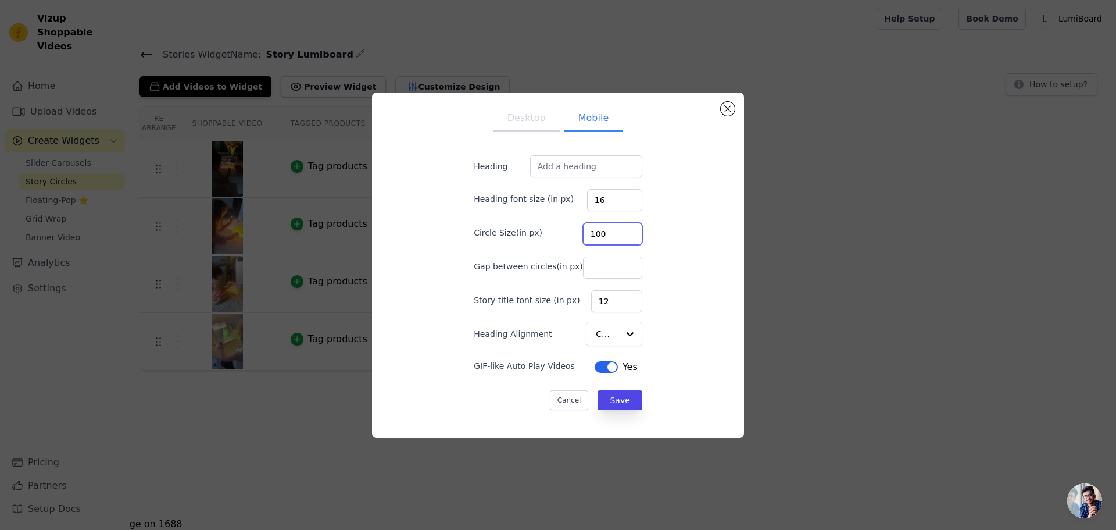
click at [619, 239] on input "100" at bounding box center [612, 234] width 59 height 22
click at [619, 237] on input "100" at bounding box center [612, 234] width 59 height 22
click at [619, 230] on input "101" at bounding box center [612, 234] width 59 height 22
click at [619, 230] on input "102" at bounding box center [612, 234] width 59 height 22
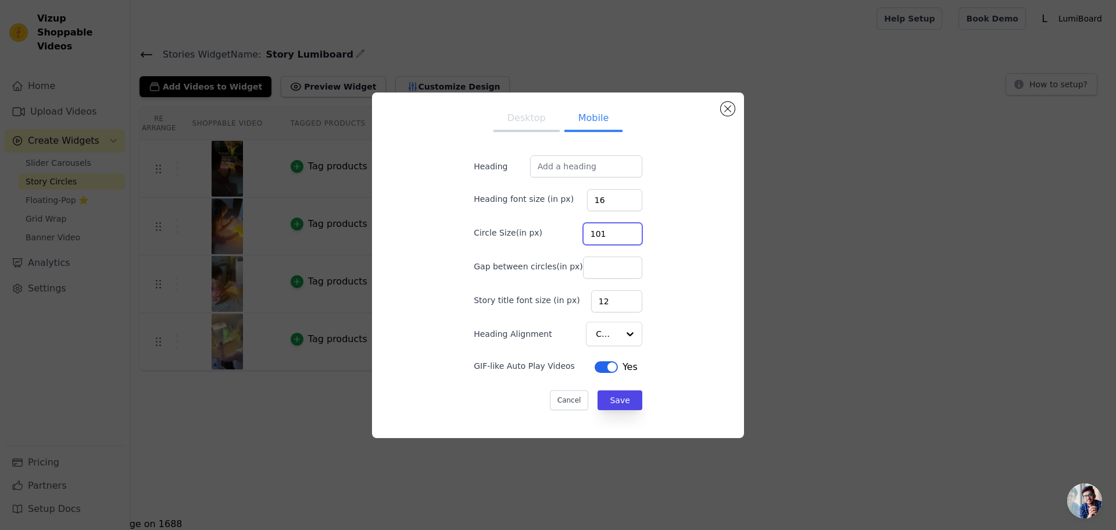
click at [619, 237] on input "101" at bounding box center [612, 234] width 59 height 22
click at [619, 237] on input "100" at bounding box center [612, 234] width 59 height 22
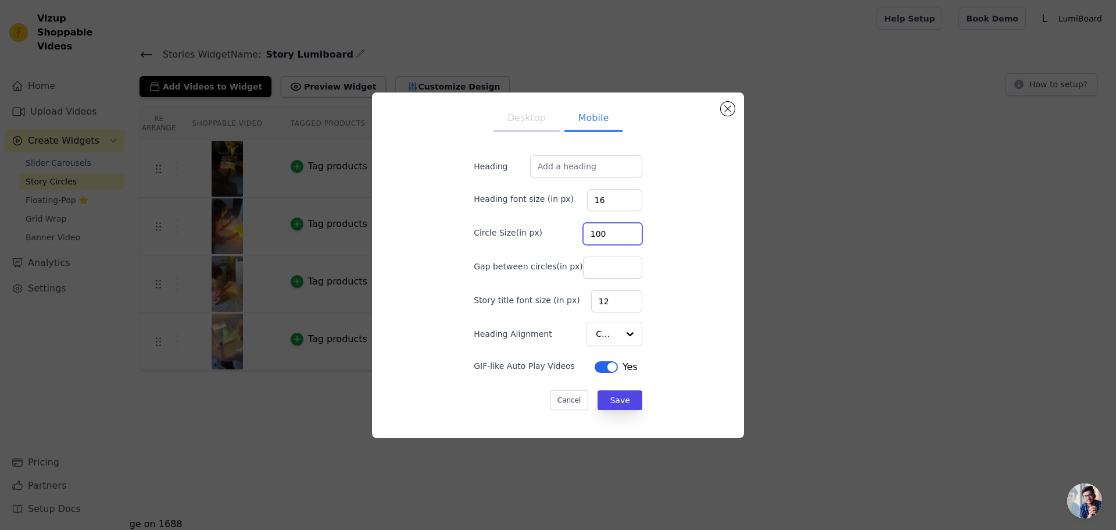
click at [619, 237] on input "100" at bounding box center [612, 234] width 59 height 22
type input "80"
click at [598, 385] on form "Heading Heading font size (in px) 16 Circle Size(in px) 80 Gap between circles(…" at bounding box center [558, 282] width 187 height 273
click at [599, 392] on button "Save" at bounding box center [620, 400] width 44 height 20
